Goal: Check status

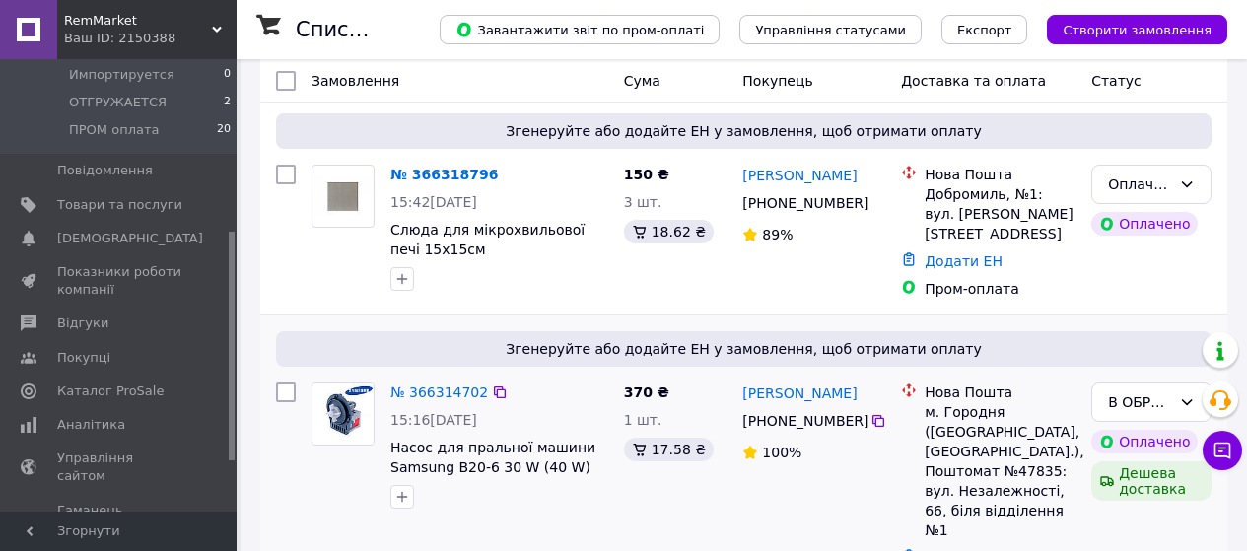
scroll to position [99, 0]
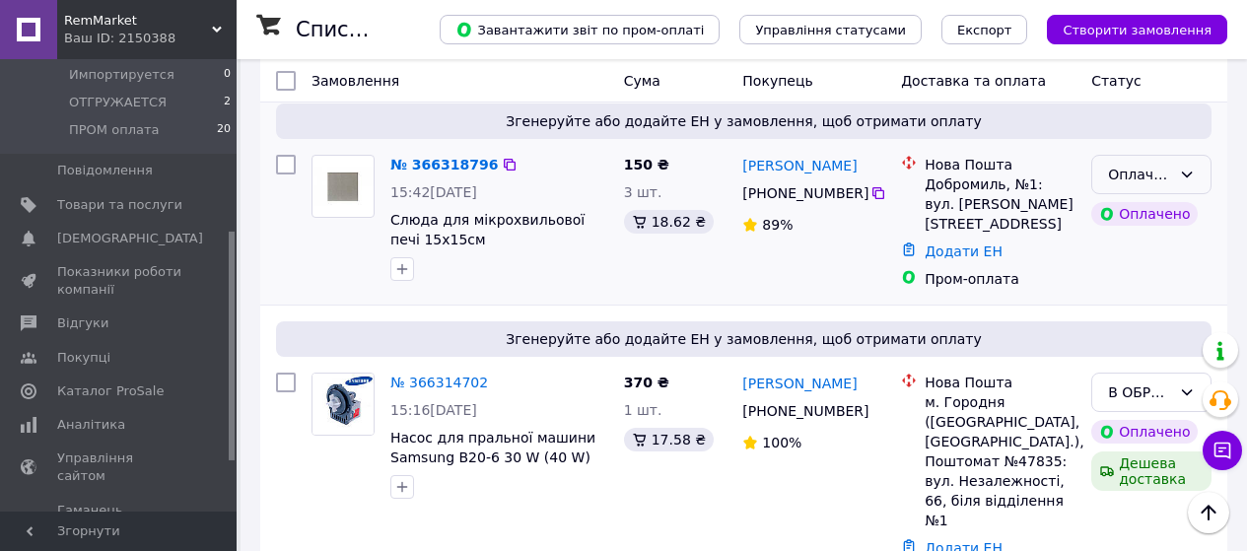
click at [1164, 181] on div "Оплачено" at bounding box center [1139, 175] width 63 height 22
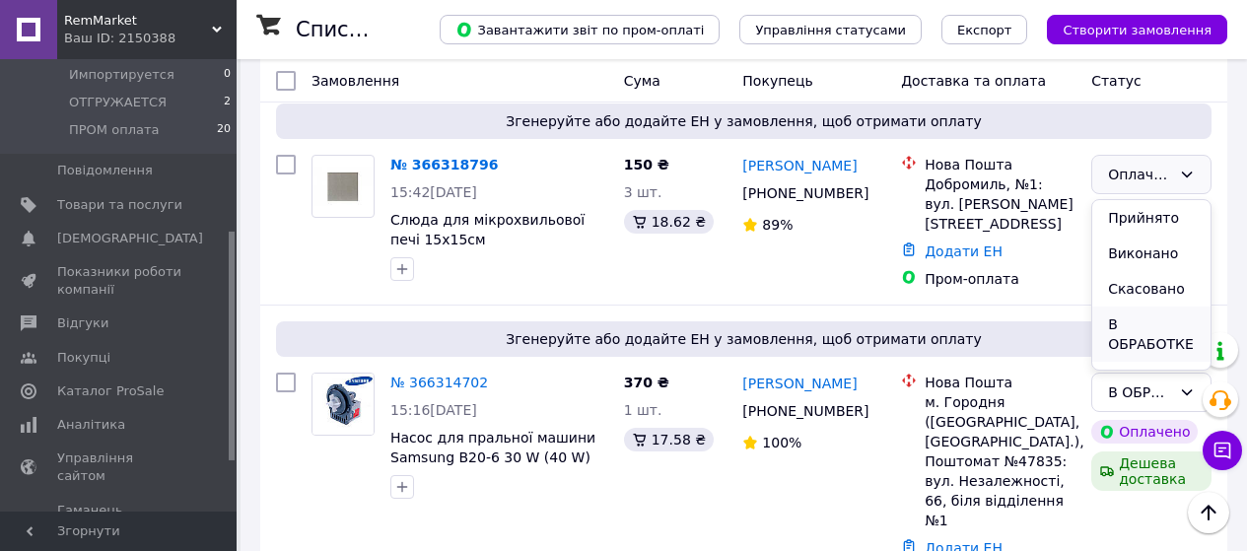
click at [1159, 312] on li "В ОБРАБОТКЕ" at bounding box center [1151, 334] width 118 height 55
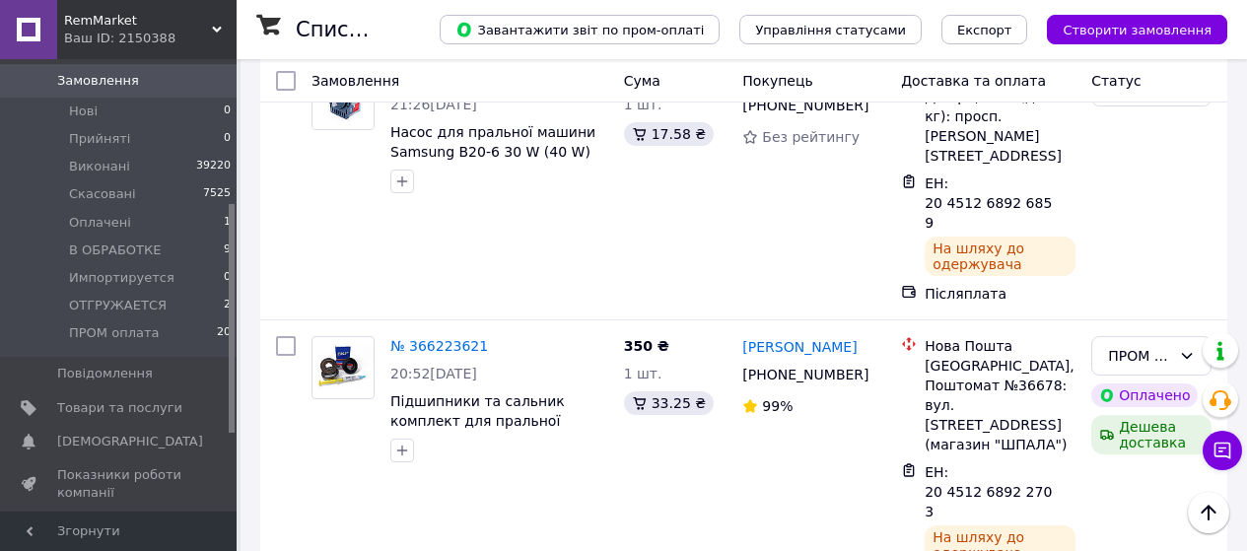
scroll to position [296, 0]
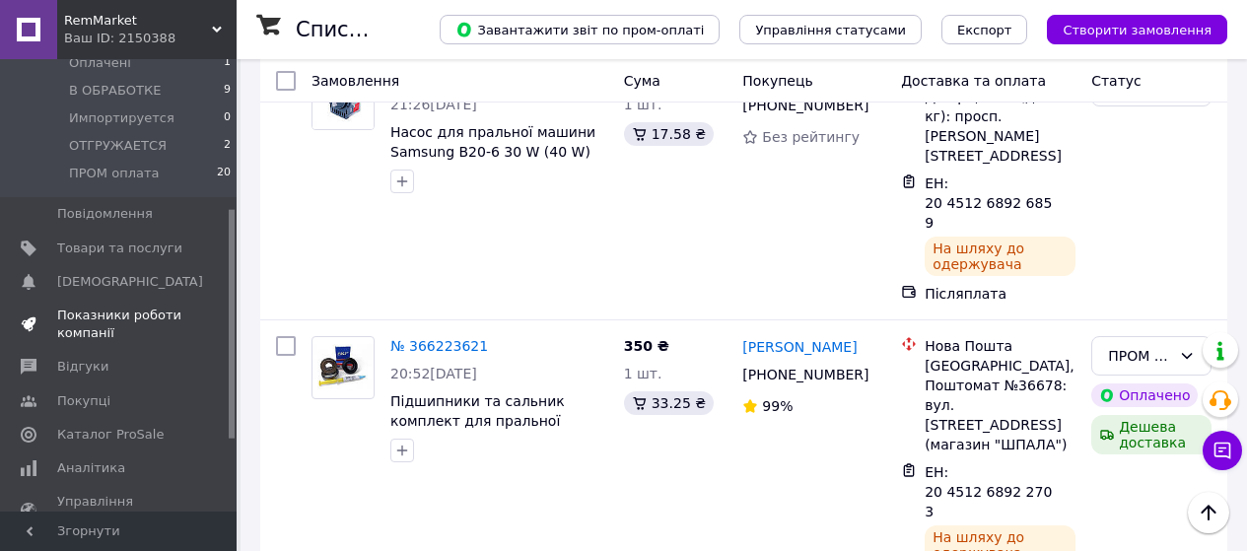
click at [101, 312] on span "Показники роботи компанії" at bounding box center [119, 324] width 125 height 35
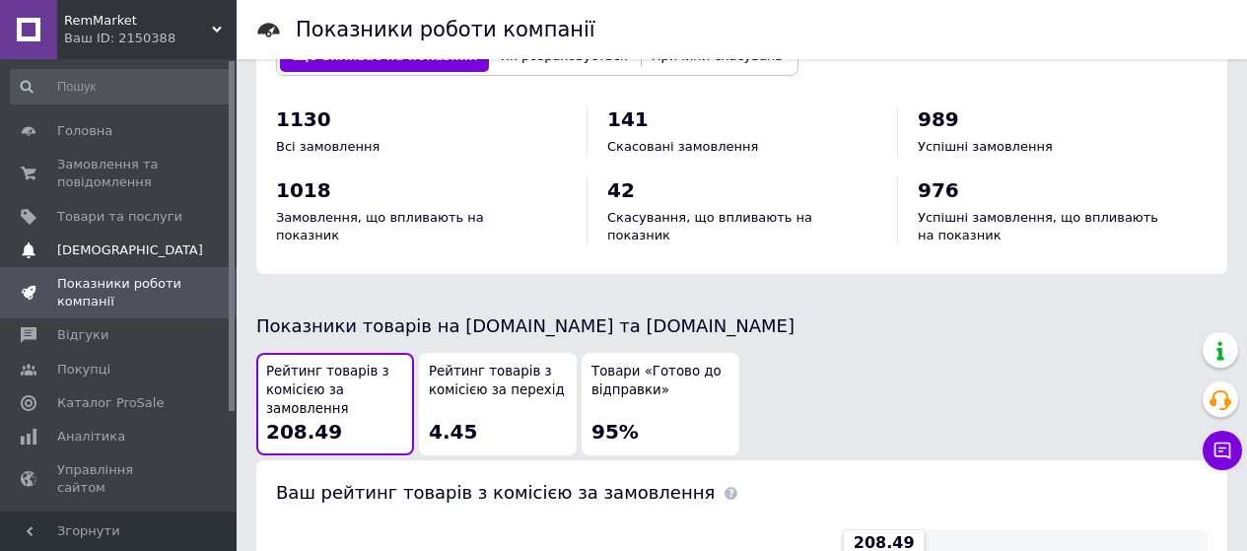
click at [140, 258] on span "[DEMOGRAPHIC_DATA]" at bounding box center [119, 251] width 125 height 18
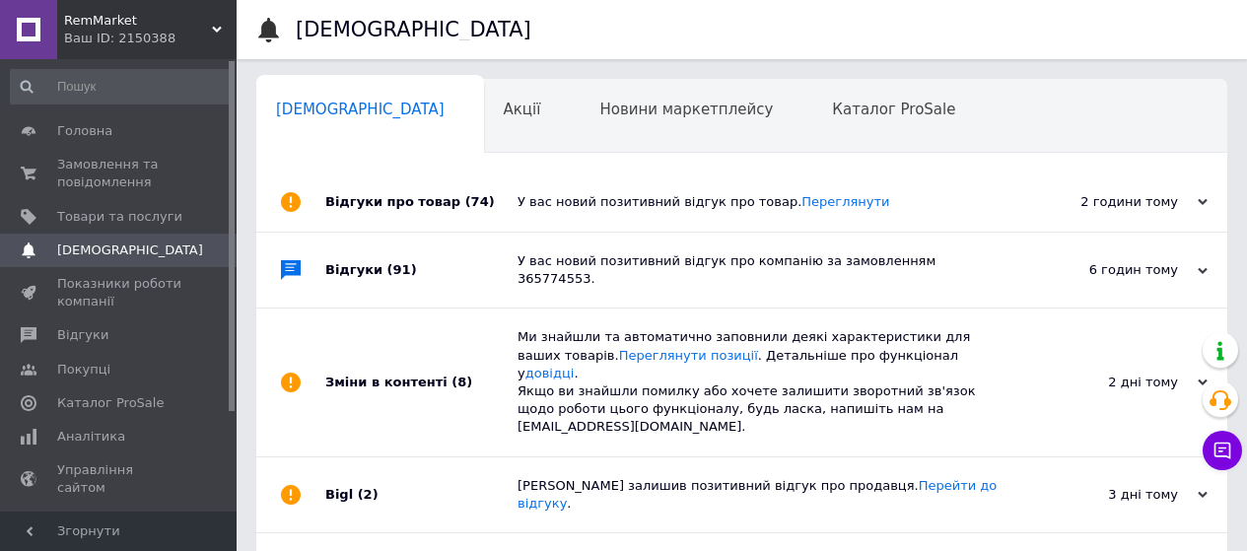
scroll to position [0, 6]
click at [90, 192] on link "Замовлення та повідомлення 0 0" at bounding box center [121, 173] width 243 height 51
